Goal: Task Accomplishment & Management: Use online tool/utility

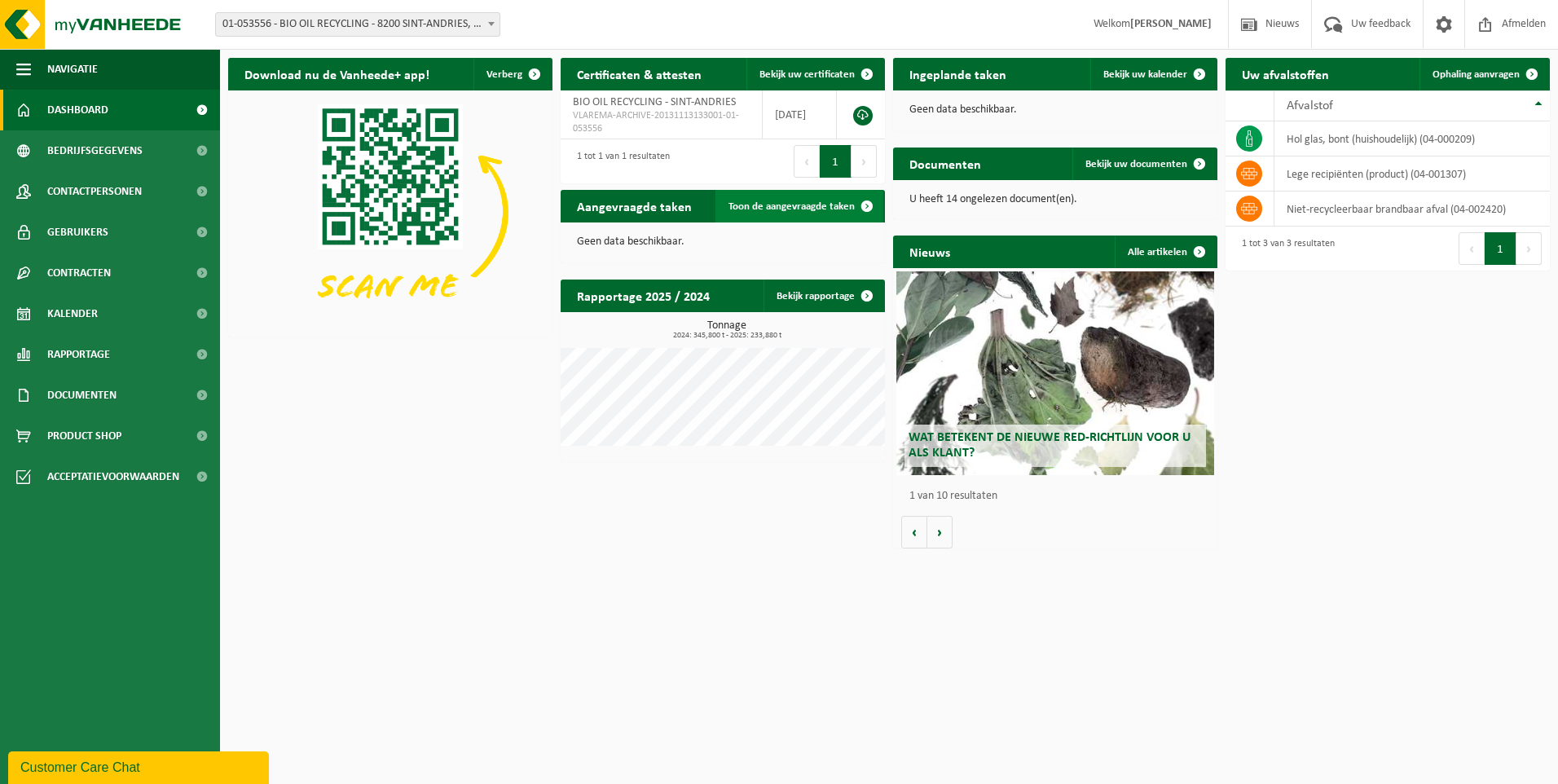
click at [834, 204] on span "Toon de aangevraagde taken" at bounding box center [791, 206] width 126 height 11
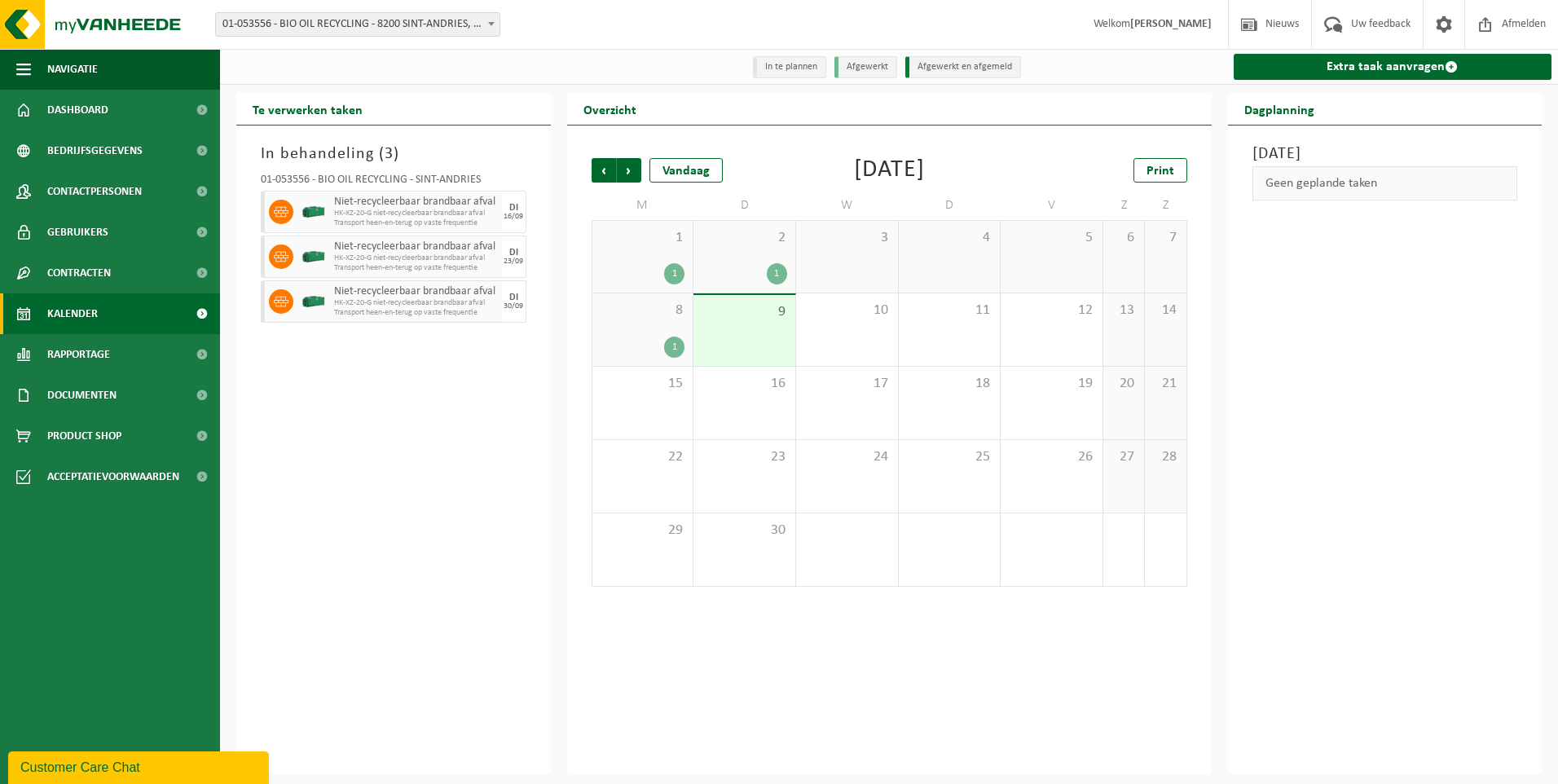
click at [934, 67] on li "Afgewerkt en afgemeld" at bounding box center [962, 68] width 116 height 22
click at [635, 170] on span "Volgende" at bounding box center [629, 170] width 25 height 24
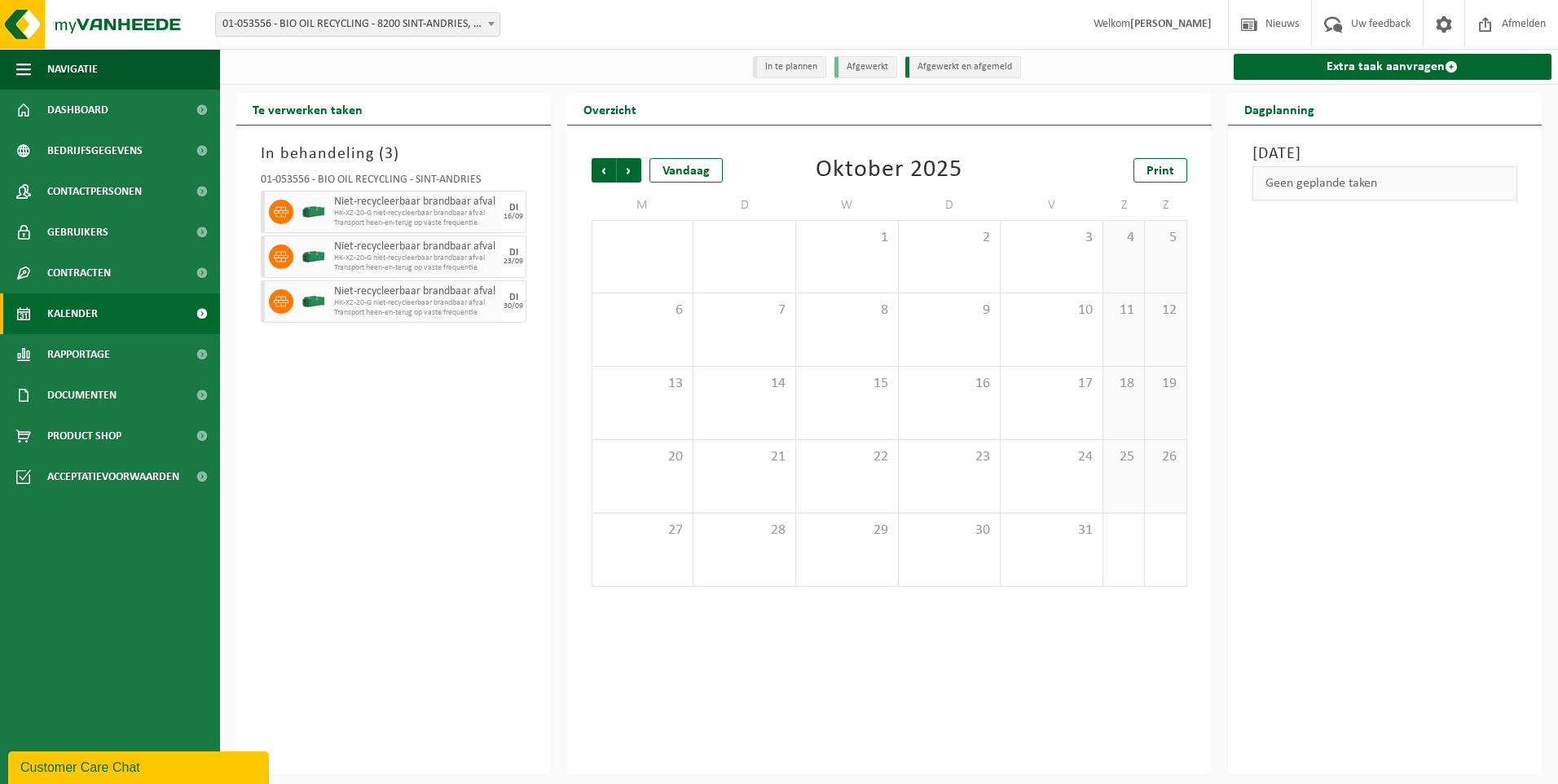
click at [635, 170] on span "Volgende" at bounding box center [629, 170] width 25 height 24
click at [606, 173] on span "Vorige" at bounding box center [603, 170] width 25 height 24
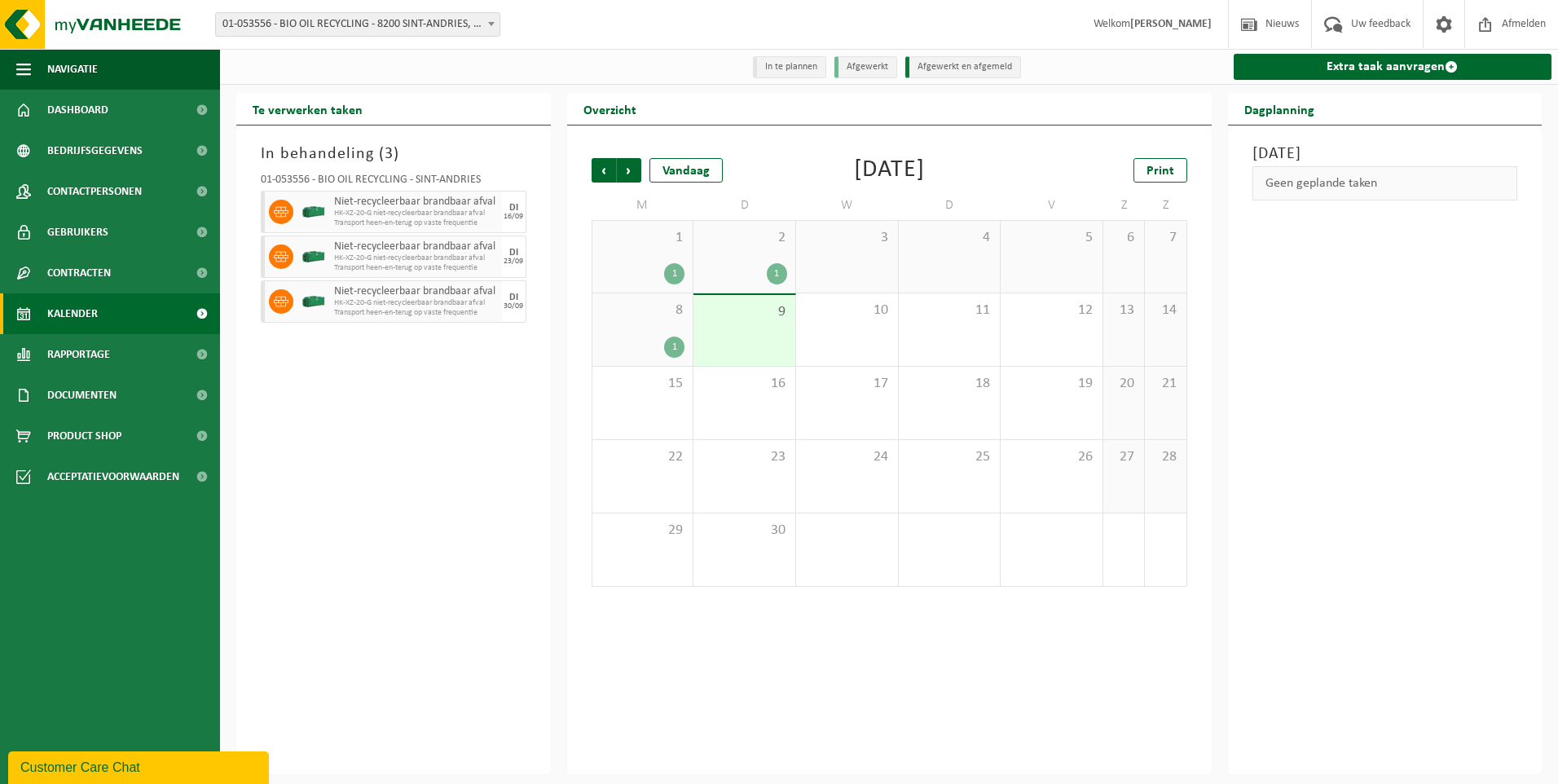
click at [660, 327] on div "8 1" at bounding box center [643, 329] width 101 height 73
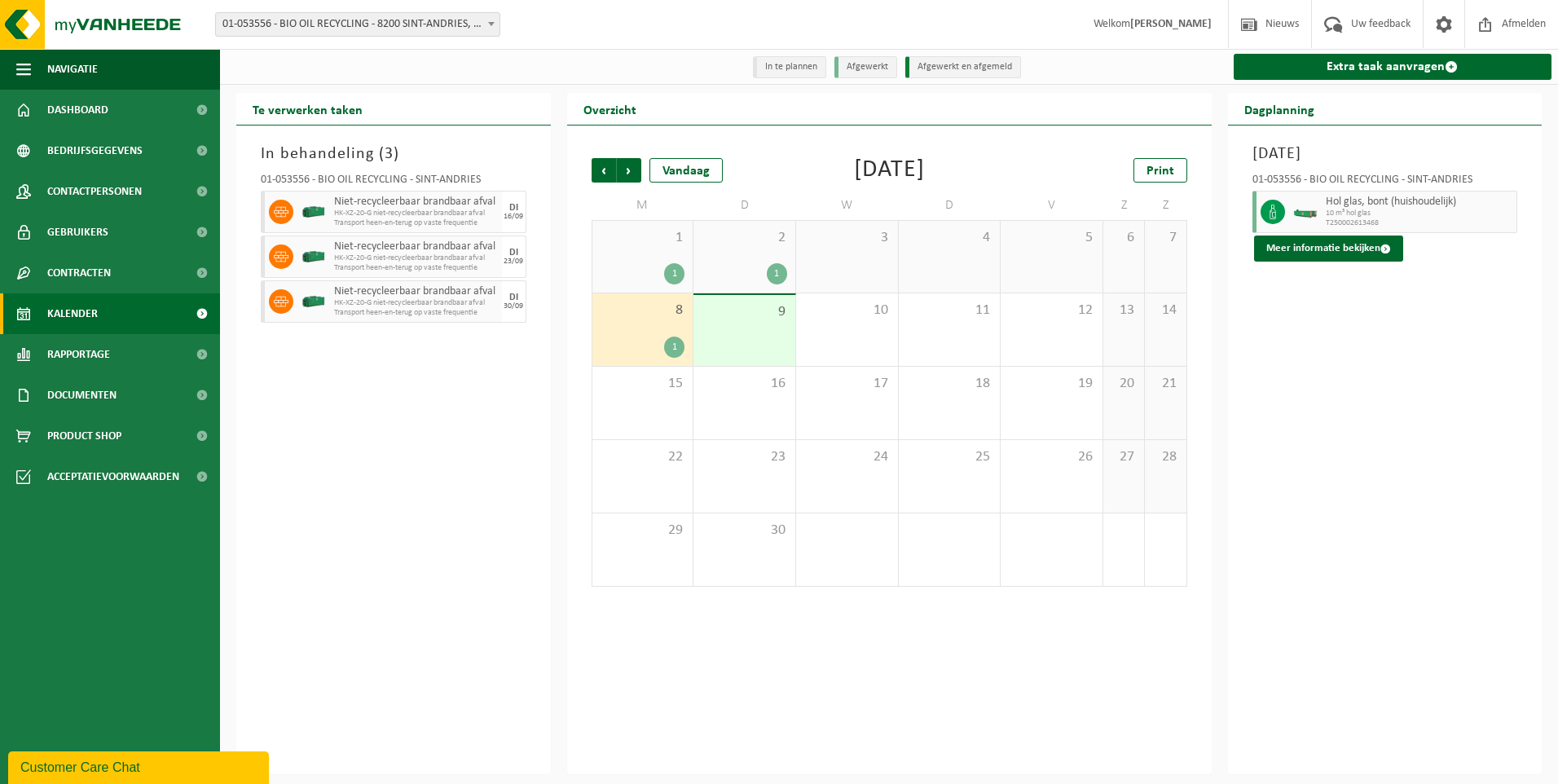
click at [653, 271] on div "1" at bounding box center [643, 273] width 84 height 21
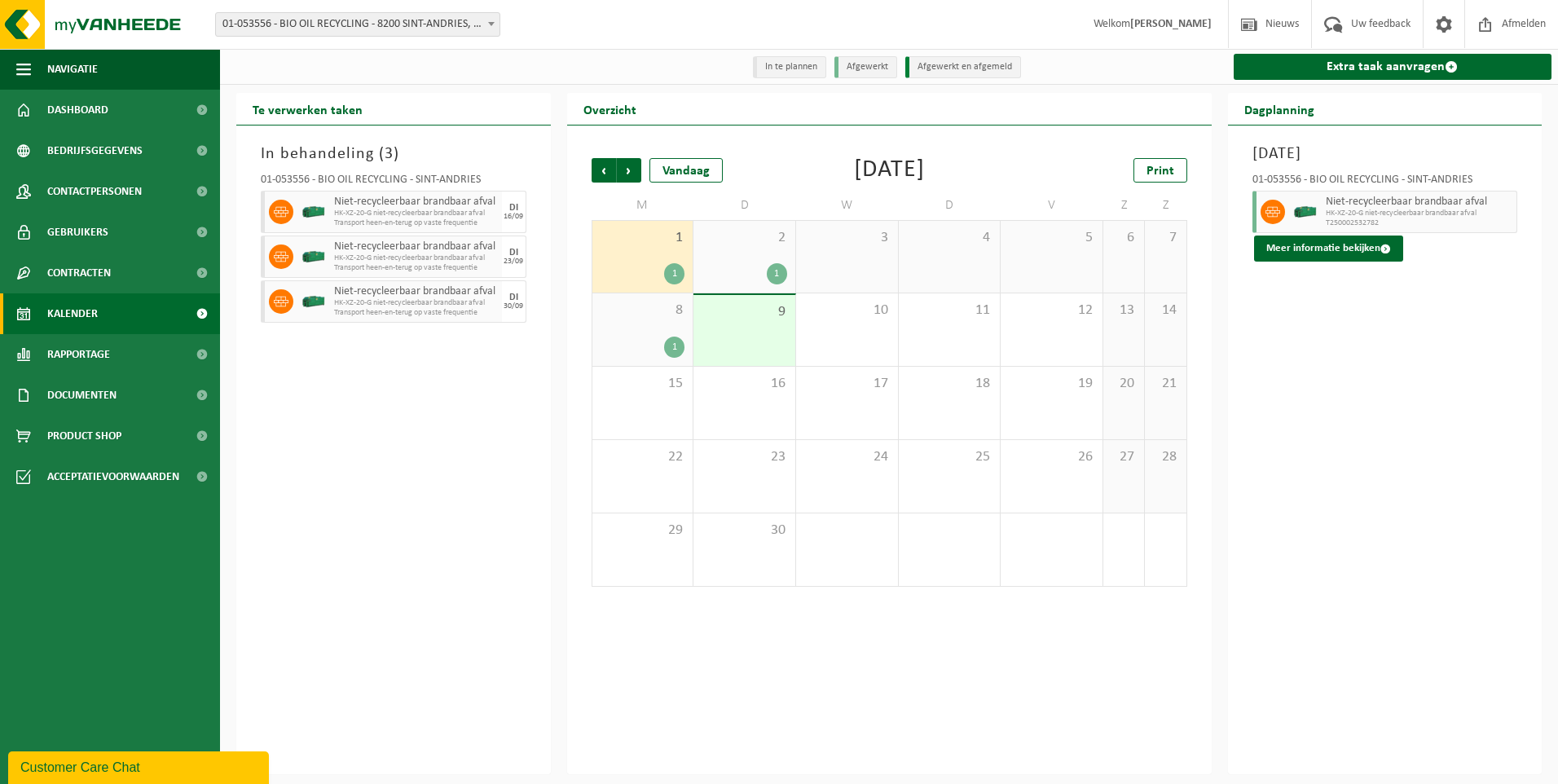
click at [728, 262] on div "2 1" at bounding box center [744, 256] width 102 height 72
click at [738, 261] on div "2 1" at bounding box center [744, 256] width 102 height 72
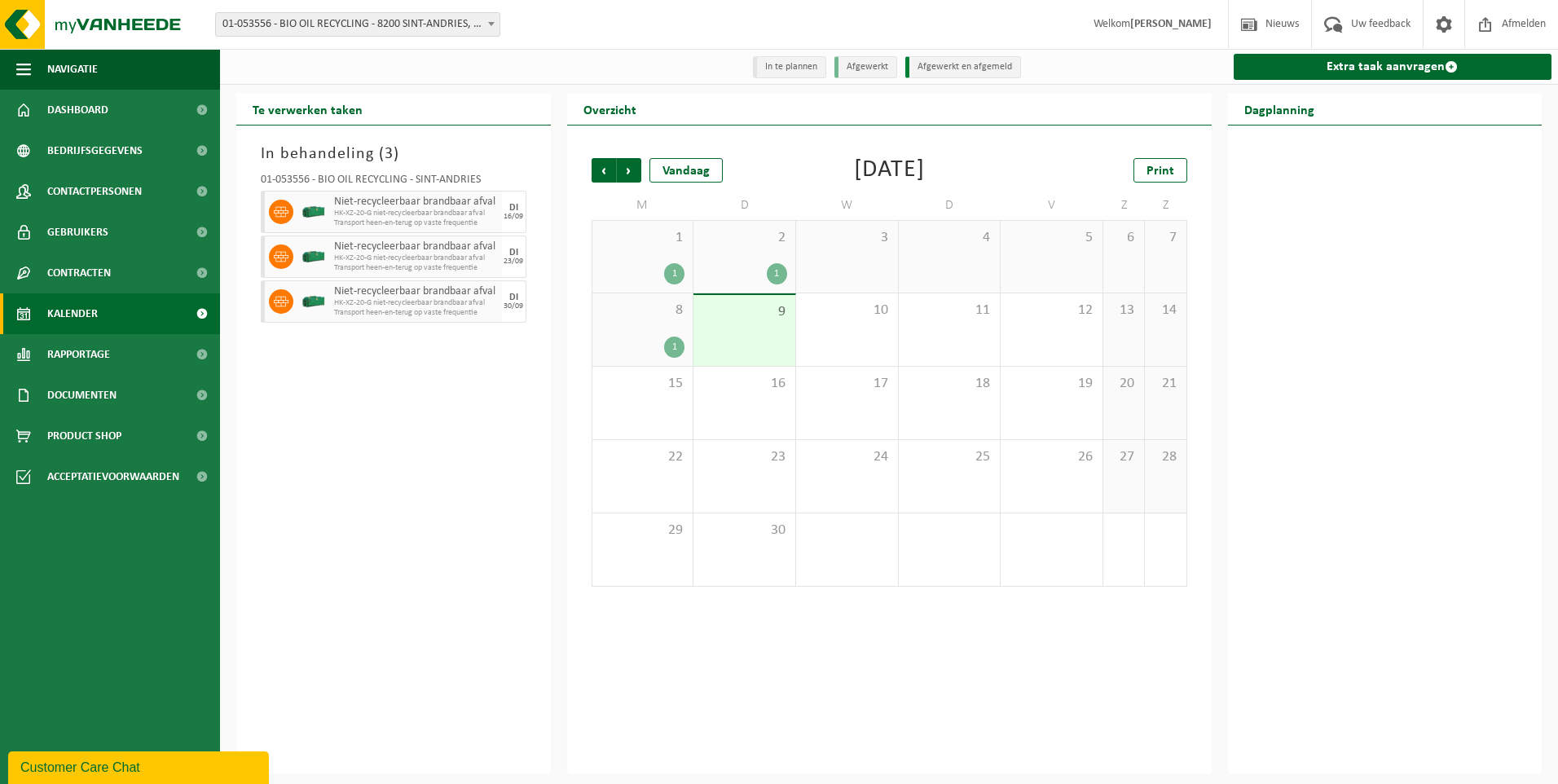
click at [738, 261] on div "2 1" at bounding box center [744, 256] width 102 height 72
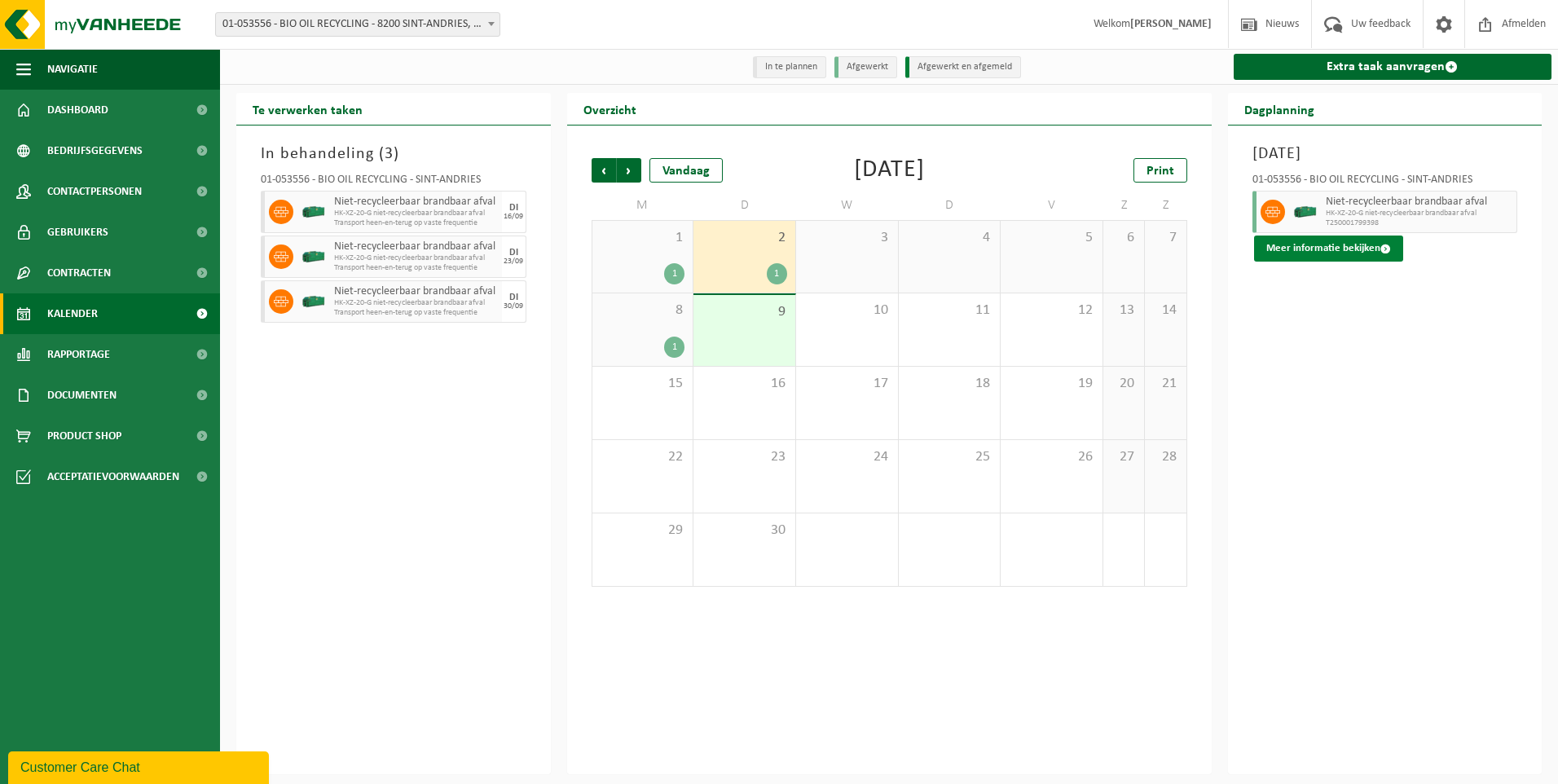
click at [1311, 254] on button "Meer informatie bekijken" at bounding box center [1328, 248] width 149 height 26
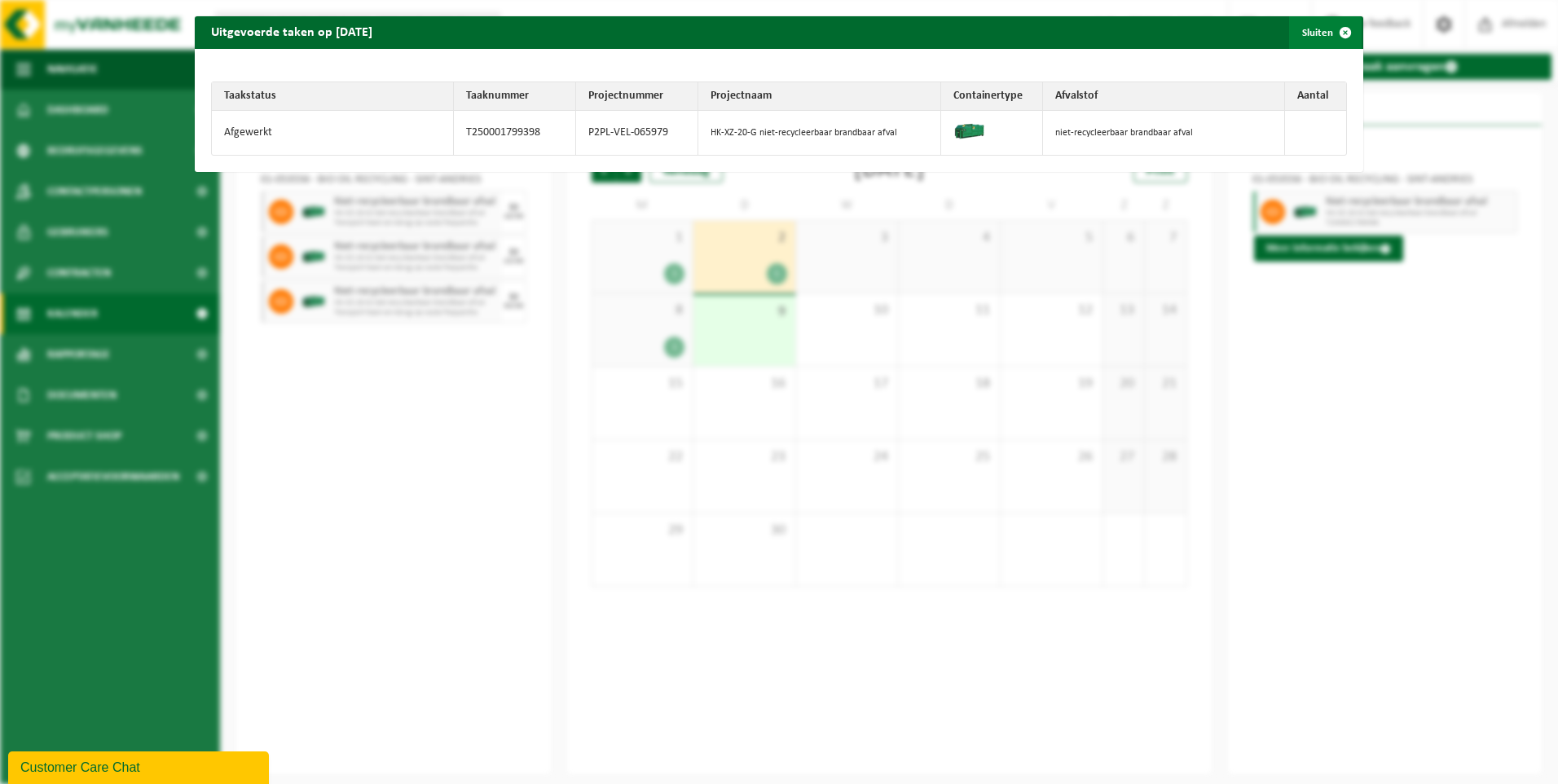
click at [1329, 31] on span "button" at bounding box center [1345, 32] width 33 height 33
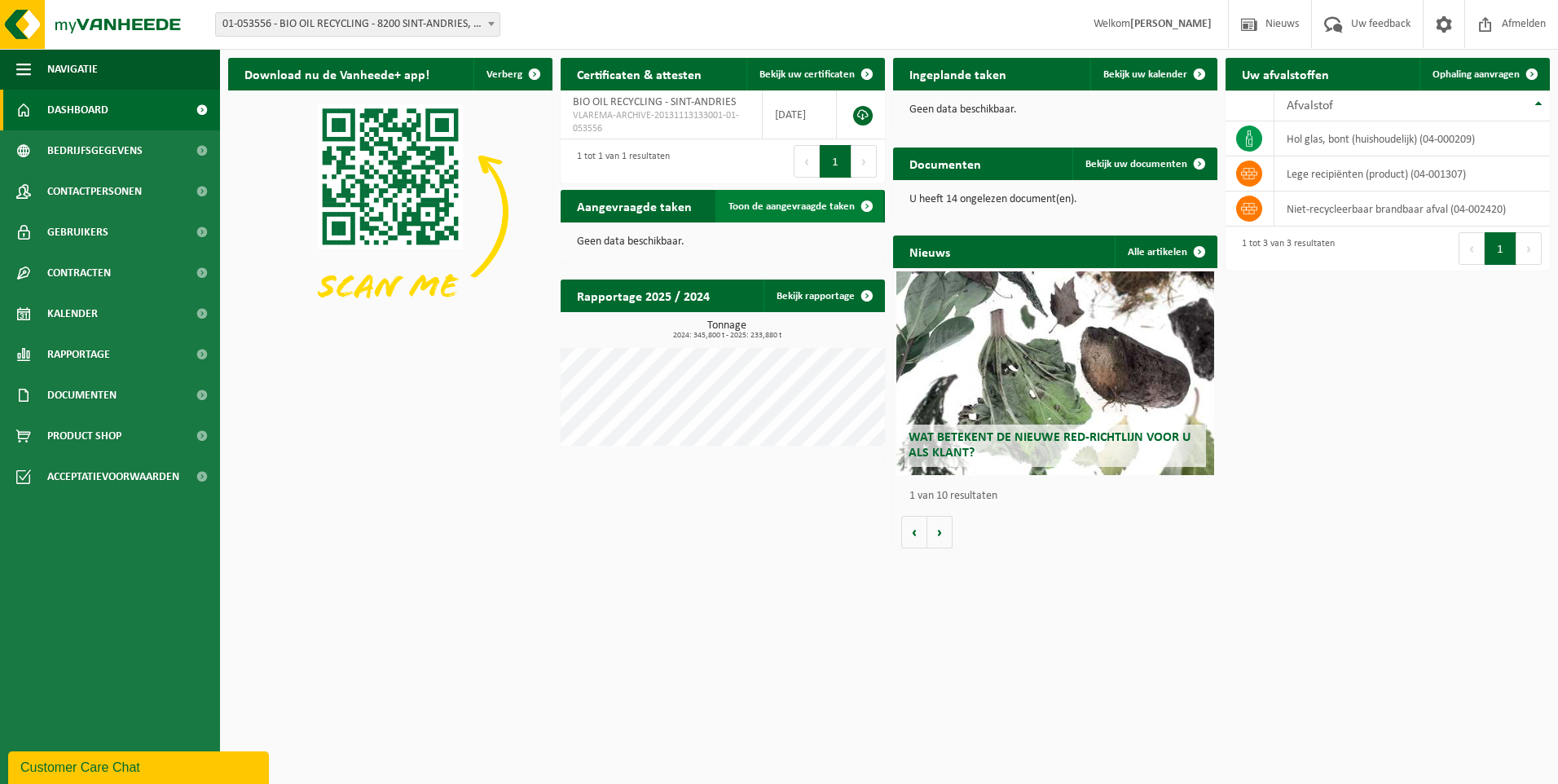
click at [769, 203] on span "Toon de aangevraagde taken" at bounding box center [791, 206] width 126 height 11
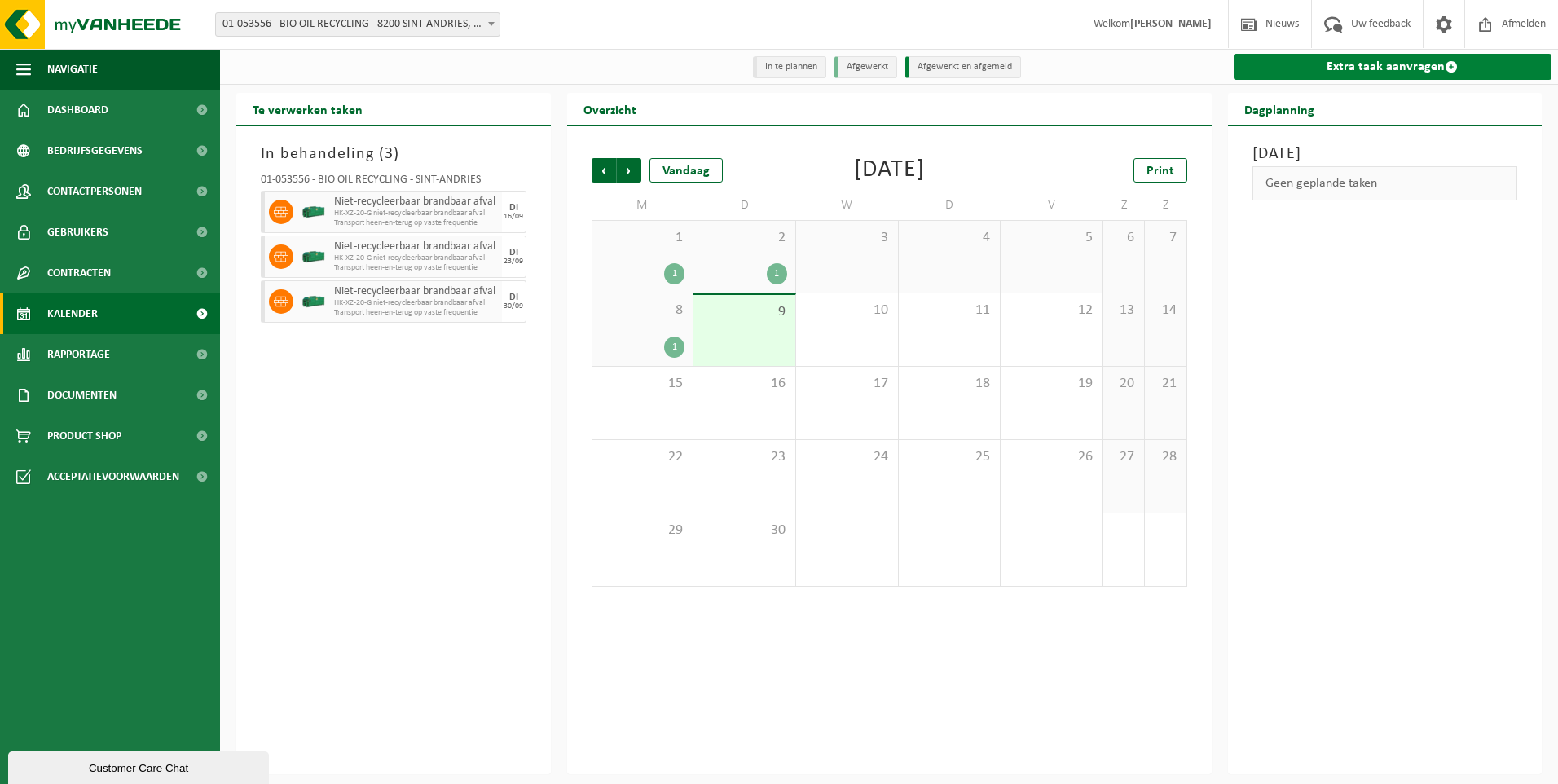
click at [1345, 67] on link "Extra taak aanvragen" at bounding box center [1392, 67] width 319 height 26
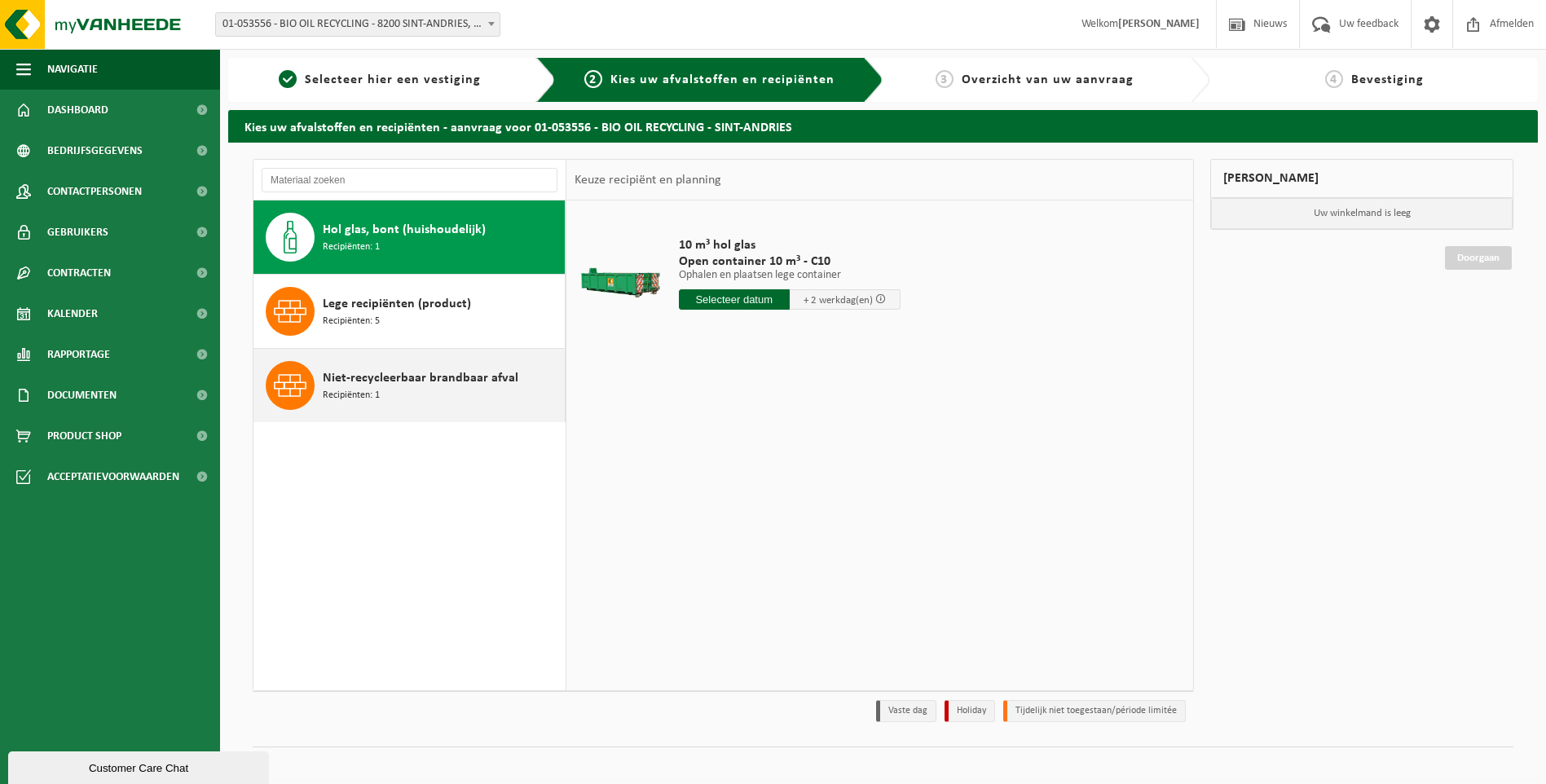
click at [384, 386] on span "Niet-recycleerbaar brandbaar afval" at bounding box center [420, 378] width 195 height 19
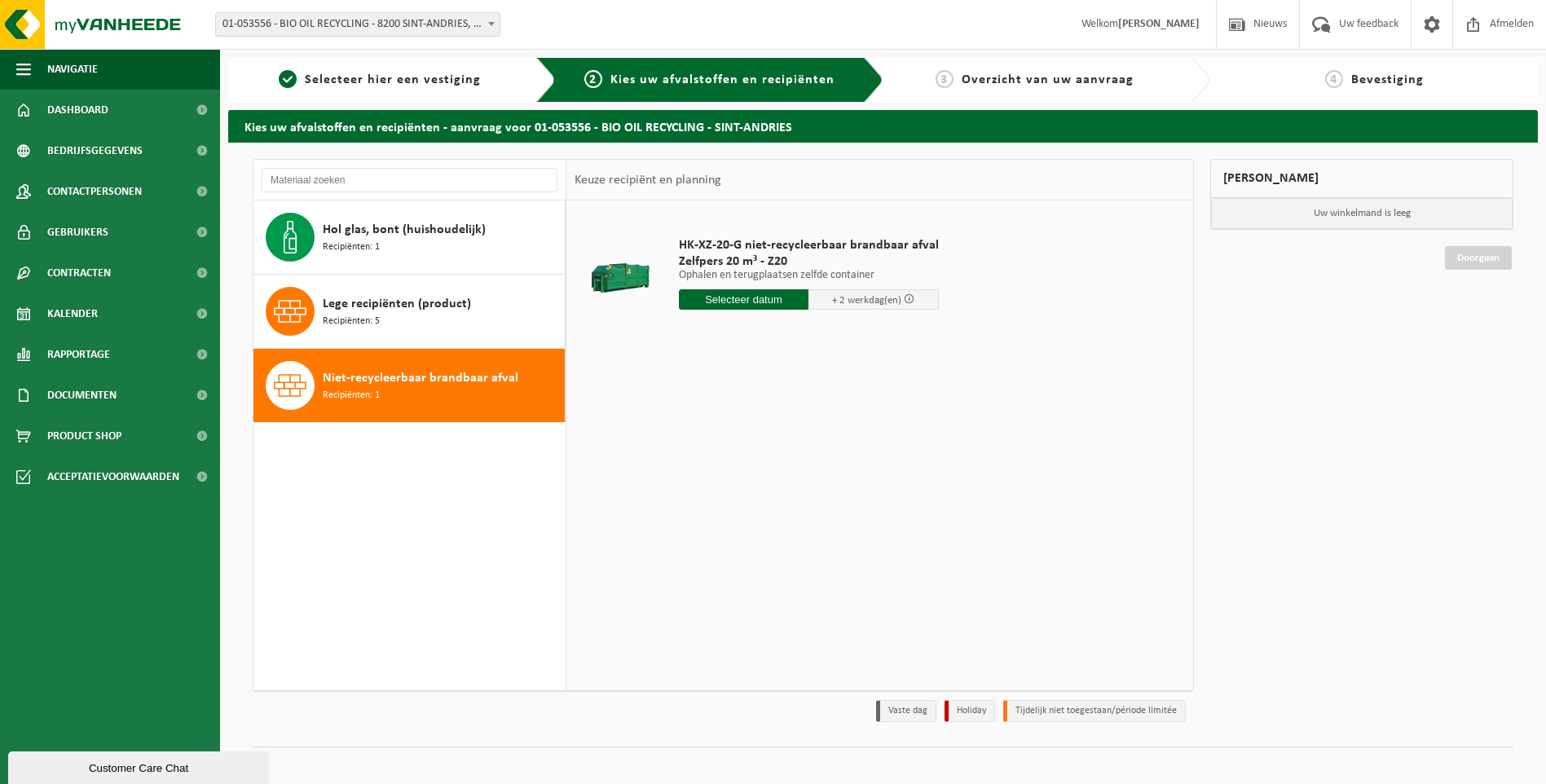
click at [750, 305] on input "text" at bounding box center [744, 299] width 130 height 20
click at [721, 420] on div "1 2 3 4 5 6 7 8 9 10 11 12 13 14 15 16 17 18 19 20 21 22 23 24 25 26 27 28 29 3…" at bounding box center [779, 444] width 200 height 130
click at [726, 419] on div "1 2 3 4 5 6 7 8 9 10 11 12 13 14 15 16 17 18 19 20 21 22 23 24 25 26 27 28 29 3…" at bounding box center [779, 444] width 200 height 130
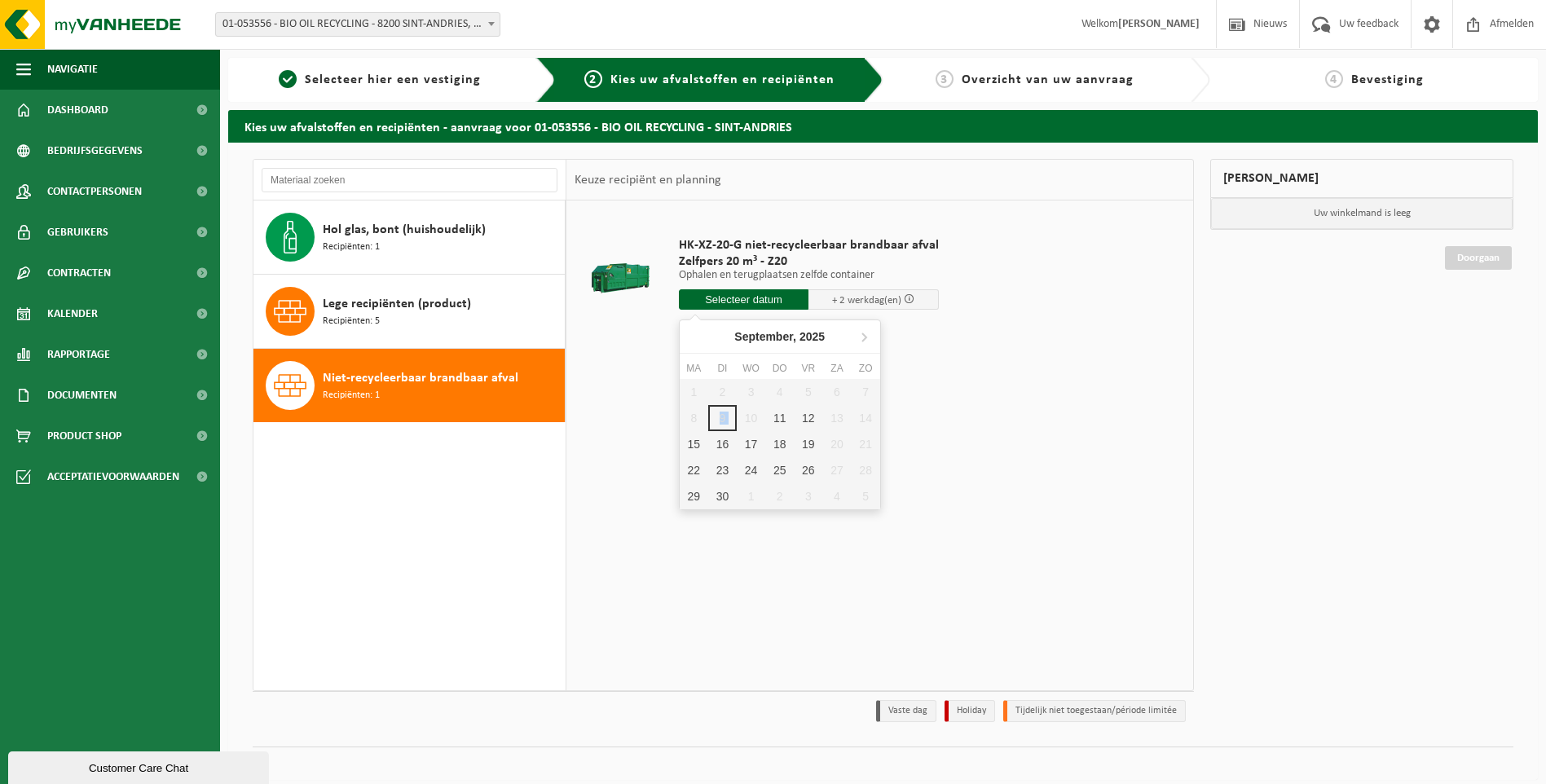
click at [726, 419] on div "1 2 3 4 5 6 7 8 9 10 11 12 13 14 15 16 17 18 19 20 21 22 23 24 25 26 27 28 29 3…" at bounding box center [779, 444] width 200 height 130
click at [1034, 454] on div "HK-XZ-20-G niet-recycleerbaar brandbaar afval Zelfpers 20 m³ - Z20 Ophalen en t…" at bounding box center [879, 444] width 626 height 489
click at [904, 703] on li "Vaste dag" at bounding box center [906, 710] width 60 height 22
